Goal: Information Seeking & Learning: Learn about a topic

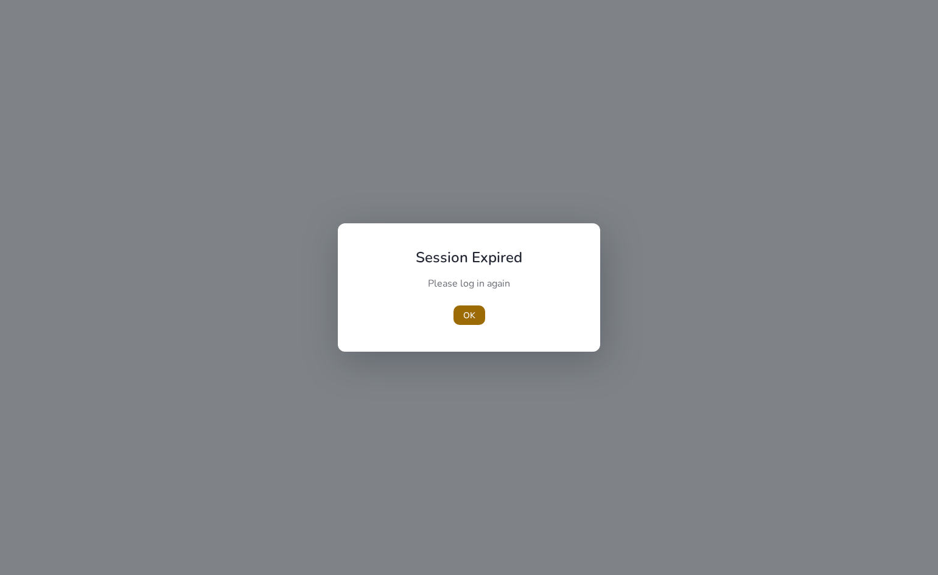
click at [469, 315] on span "OK" at bounding box center [469, 315] width 12 height 13
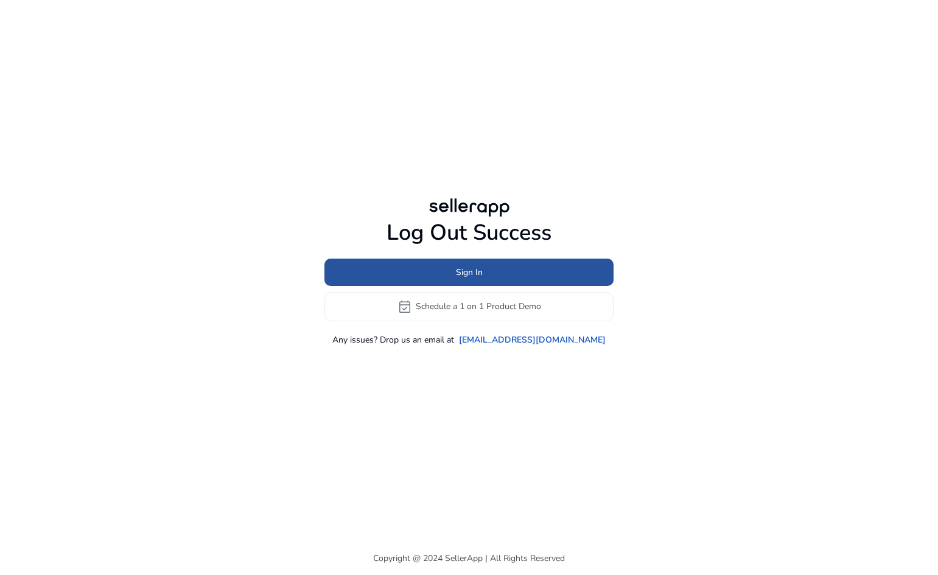
click at [475, 273] on span "Sign In" at bounding box center [469, 272] width 27 height 13
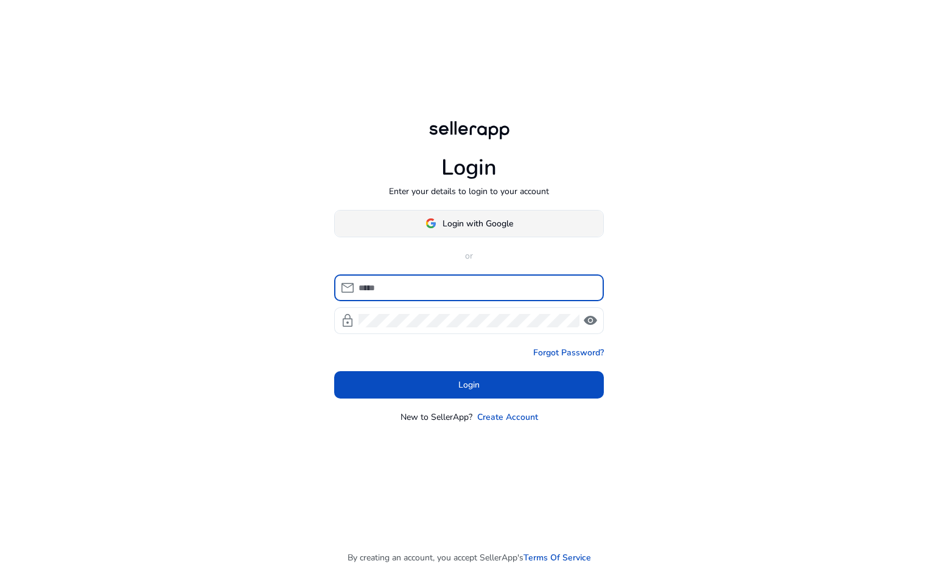
click at [488, 220] on span "Login with Google" at bounding box center [478, 223] width 71 height 13
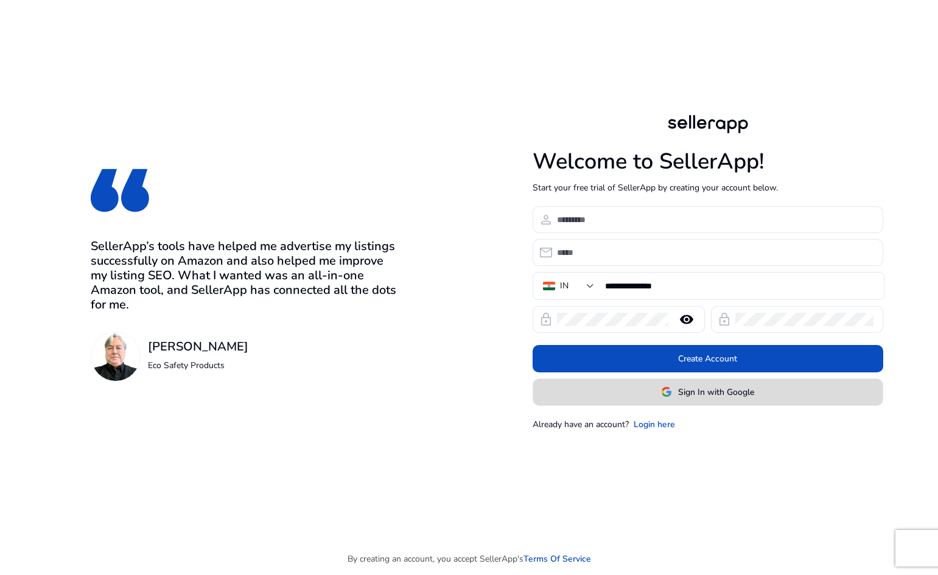
click at [684, 395] on span "Sign In with Google" at bounding box center [716, 392] width 76 height 13
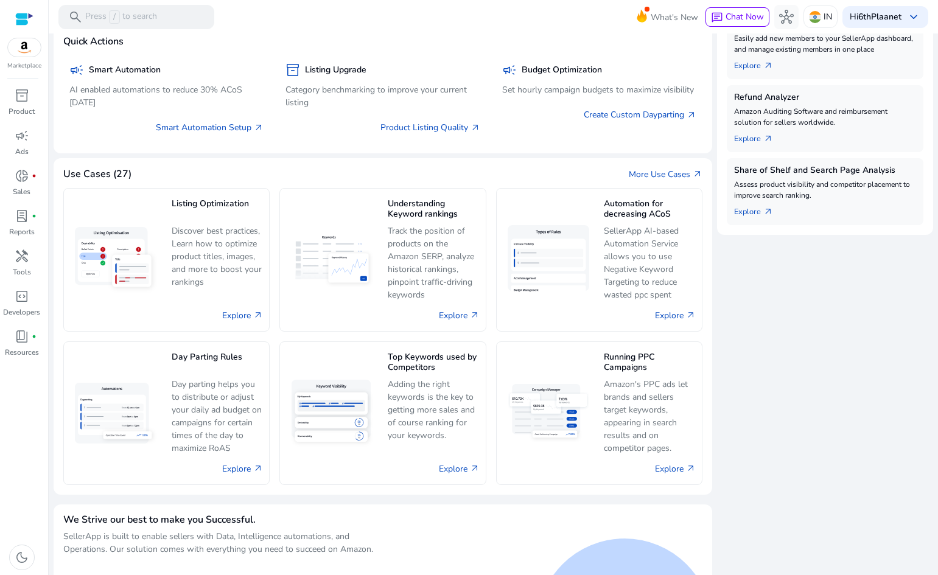
scroll to position [462, 0]
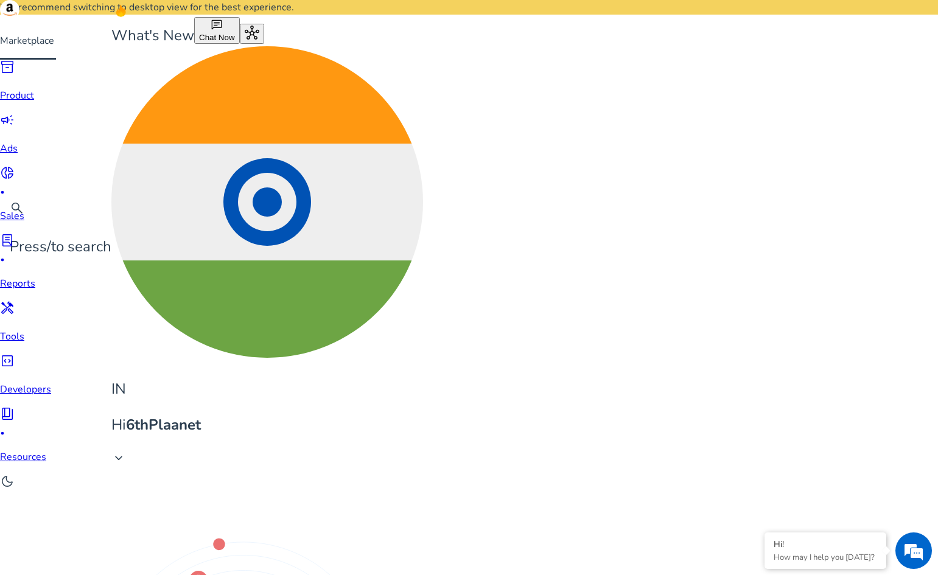
type input "**********"
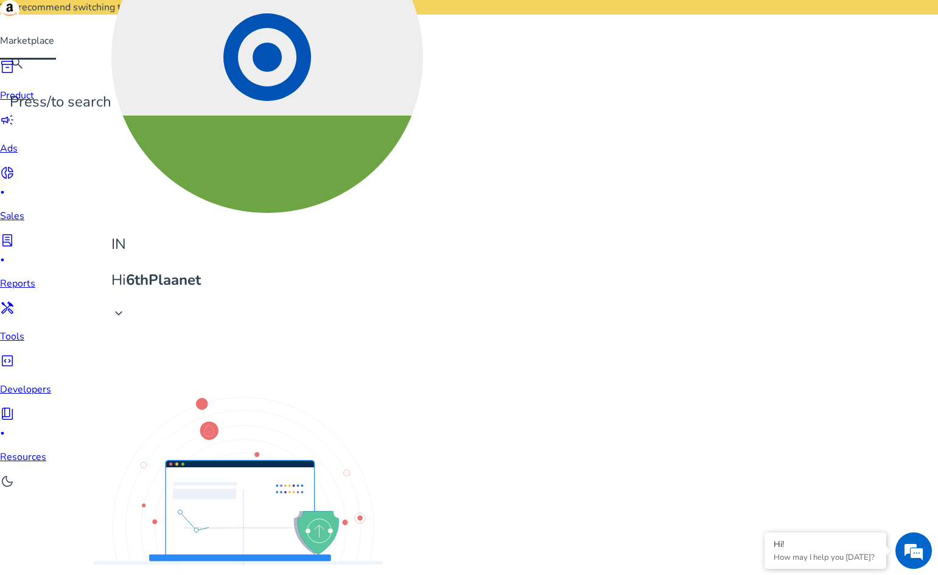
copy span "drip coffee maker"
drag, startPoint x: 209, startPoint y: 209, endPoint x: 108, endPoint y: 214, distance: 101.2
copy span "drip coffee maker machine"
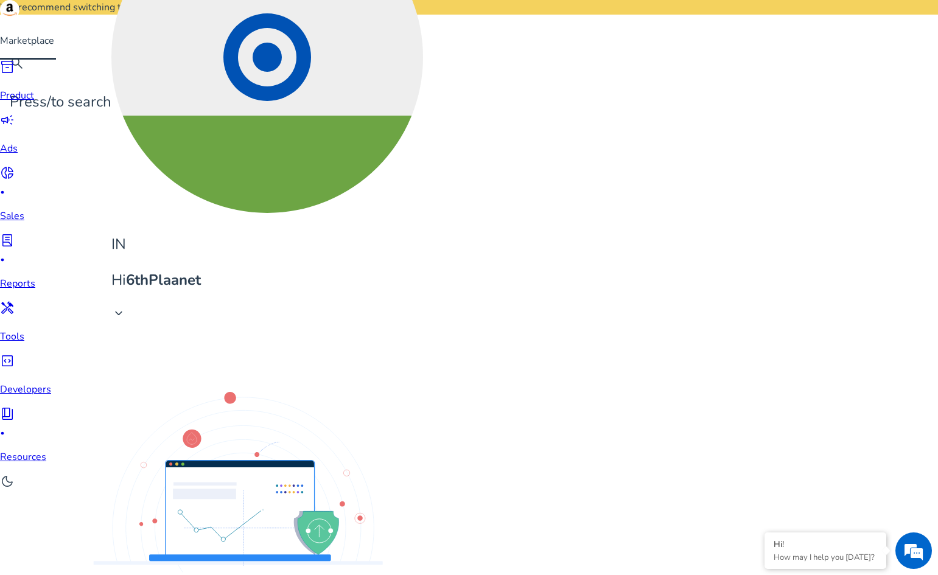
drag, startPoint x: 183, startPoint y: 269, endPoint x: 101, endPoint y: 276, distance: 82.5
copy span "drip coffee machine"
drag, startPoint x: 156, startPoint y: 300, endPoint x: 198, endPoint y: 295, distance: 42.4
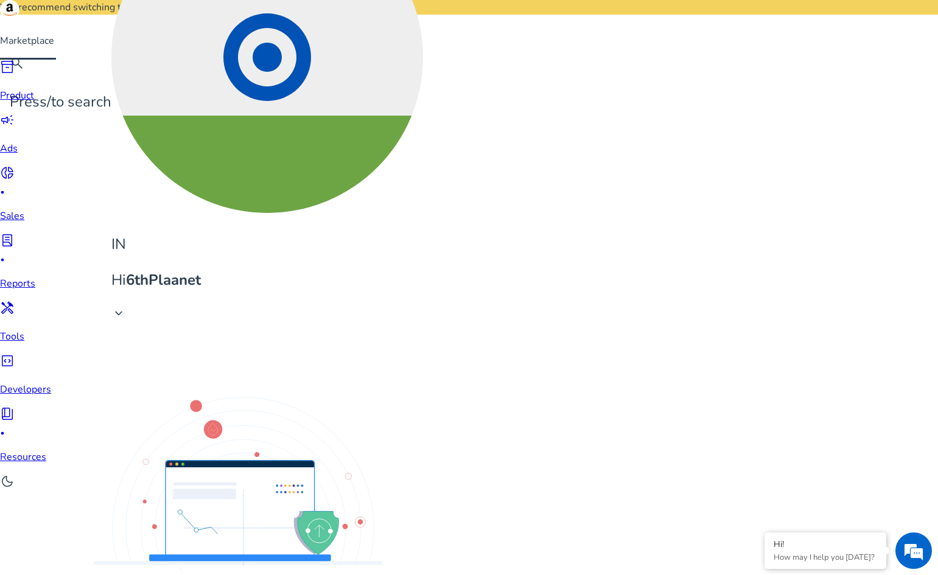
drag, startPoint x: 163, startPoint y: 306, endPoint x: 92, endPoint y: 298, distance: 71.0
copy span "coffee maker"
drag, startPoint x: 194, startPoint y: 391, endPoint x: 108, endPoint y: 397, distance: 86.0
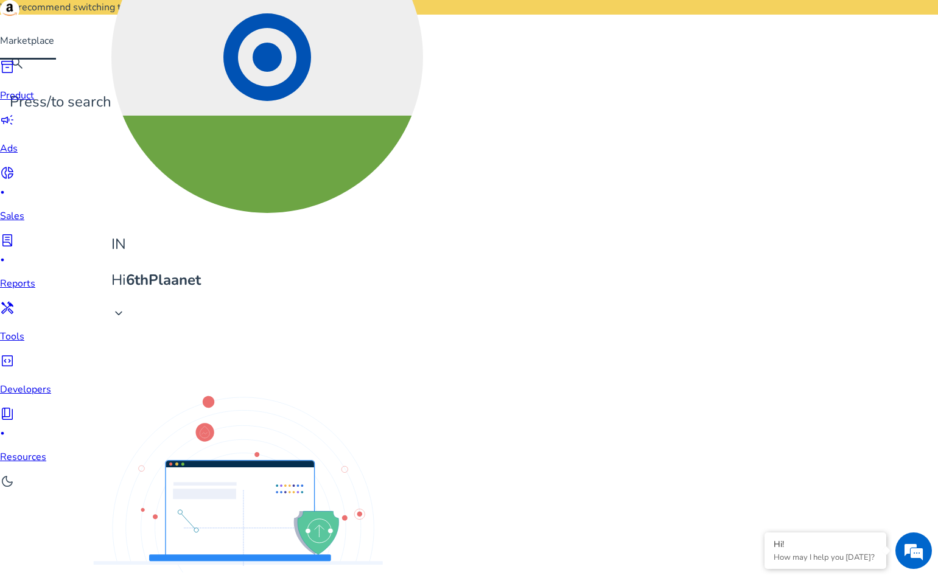
copy span "coffee maker machine"
drag, startPoint x: 180, startPoint y: 424, endPoint x: 102, endPoint y: 432, distance: 78.4
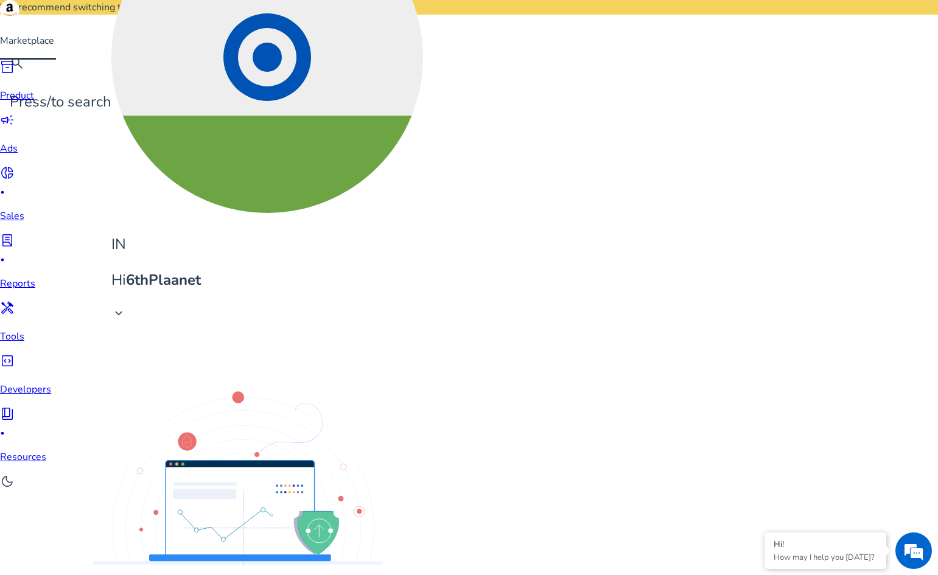
copy span "filter coffee maker"
drag, startPoint x: 178, startPoint y: 487, endPoint x: 102, endPoint y: 487, distance: 75.5
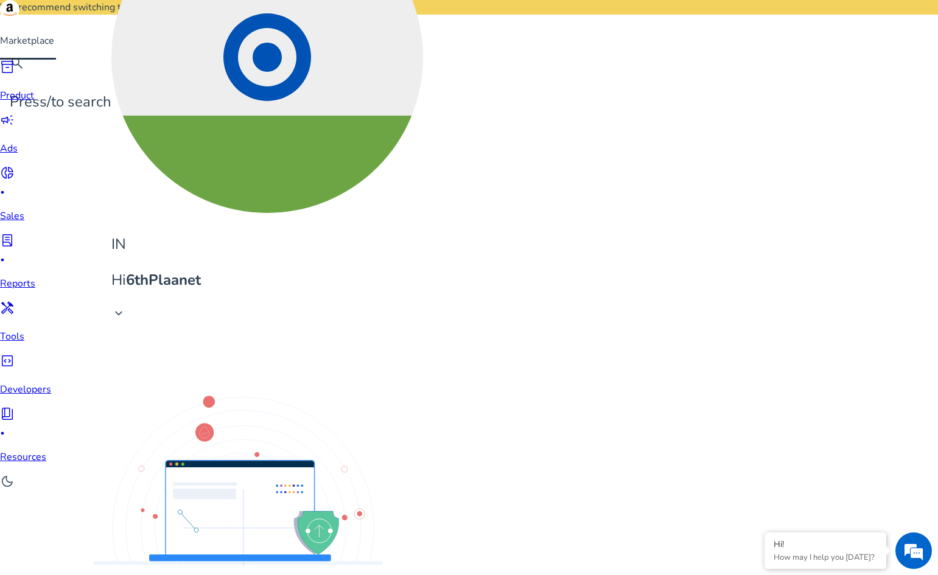
copy span "cold coffee maker"
drag, startPoint x: 189, startPoint y: 459, endPoint x: 97, endPoint y: 457, distance: 92.0
copy span "coffee maker electric"
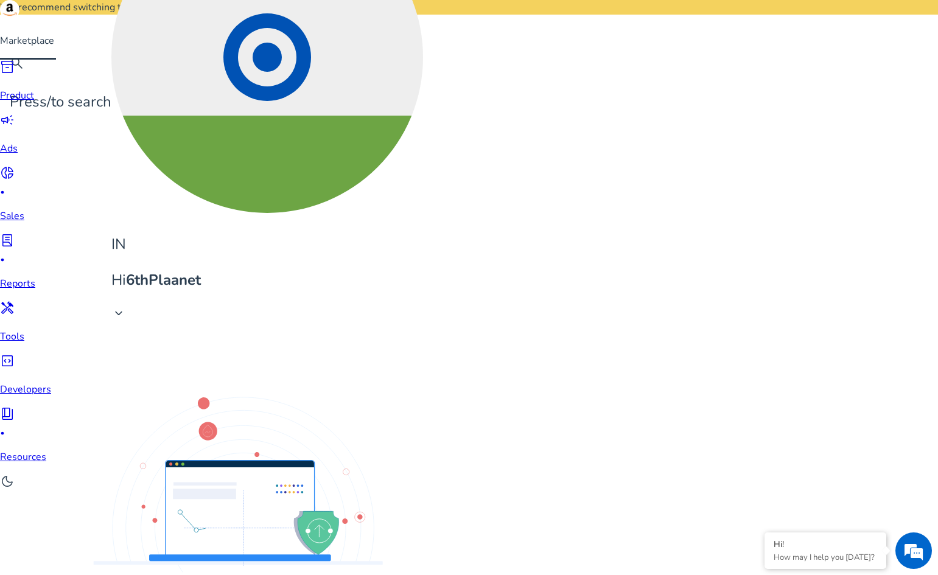
scroll to position [791, 0]
drag, startPoint x: 200, startPoint y: 456, endPoint x: 104, endPoint y: 460, distance: 95.6
copy span "coffee decoction maker"
